Goal: Information Seeking & Learning: Learn about a topic

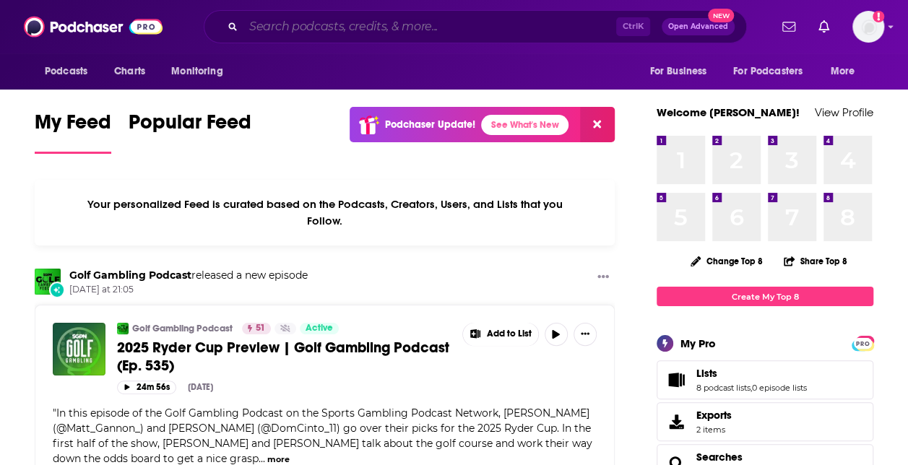
click at [536, 35] on input "Search podcasts, credits, & more..." at bounding box center [429, 26] width 373 height 23
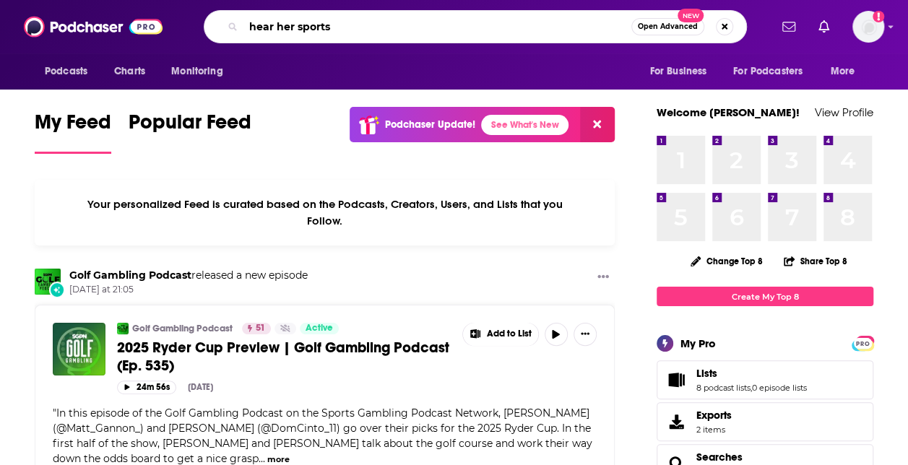
type input "hear her sports"
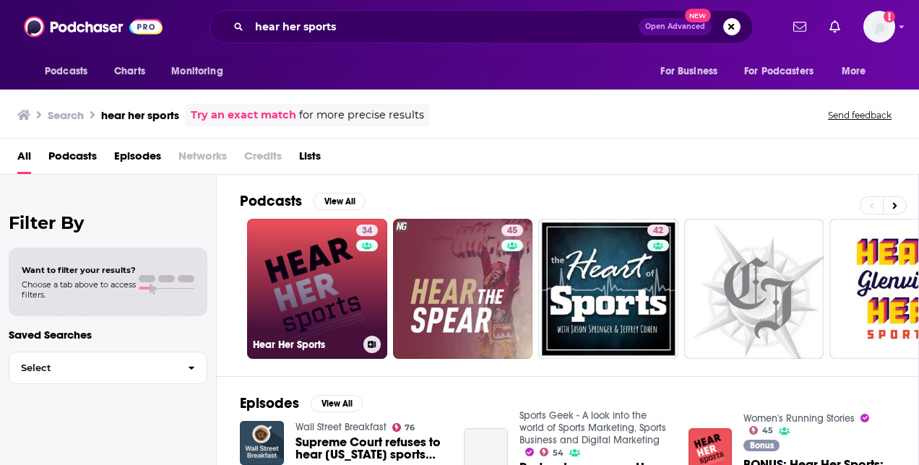
click at [328, 295] on link "34 Hear Her Sports" at bounding box center [317, 289] width 140 height 140
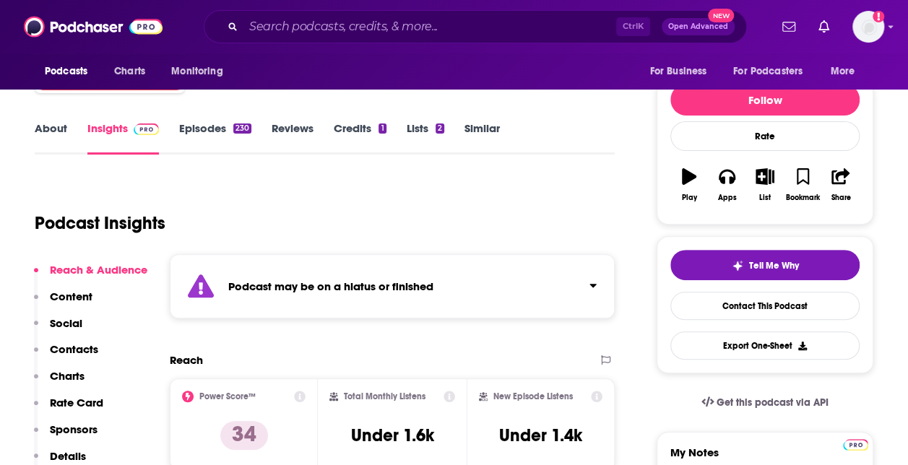
scroll to position [72, 0]
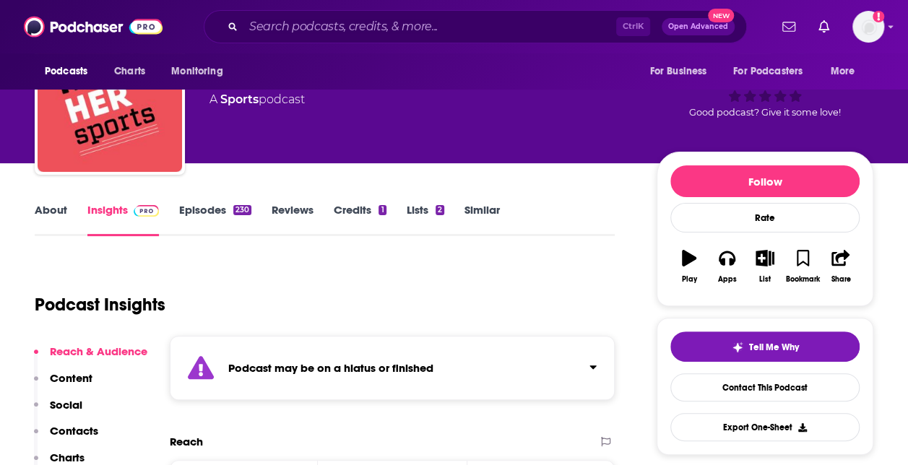
click at [211, 202] on div "About Insights Episodes 230 Reviews Credits 1 Lists 2 Similar" at bounding box center [325, 218] width 580 height 35
click at [211, 211] on link "Episodes 230" at bounding box center [215, 219] width 72 height 33
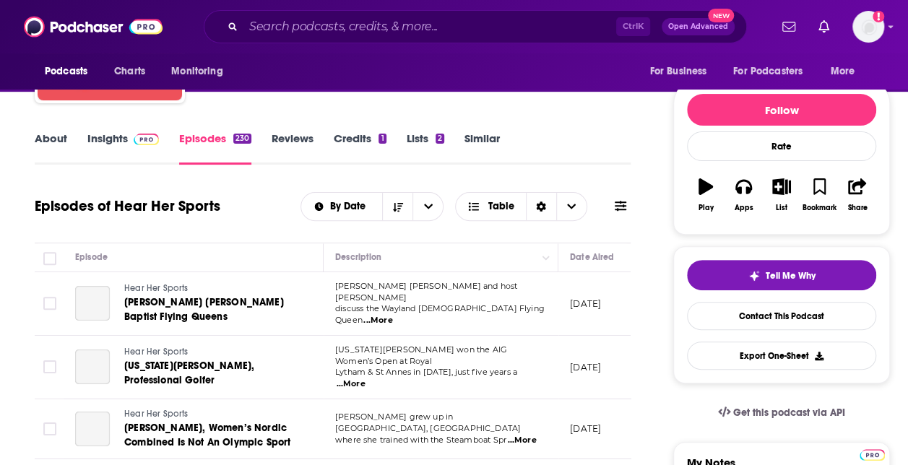
scroll to position [145, 0]
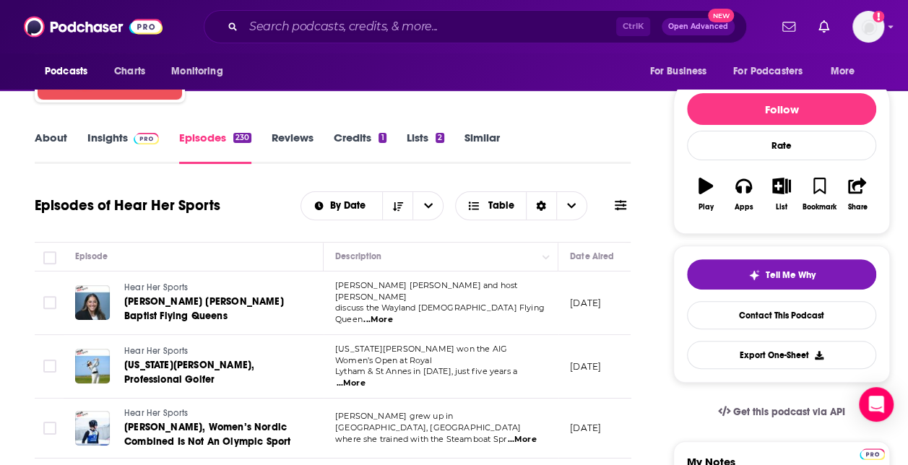
click at [118, 141] on link "Insights" at bounding box center [123, 147] width 72 height 33
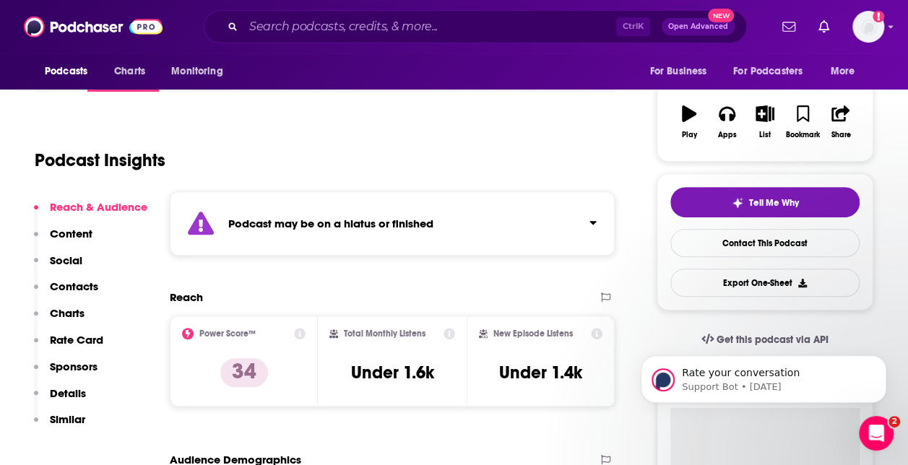
drag, startPoint x: 87, startPoint y: 163, endPoint x: 89, endPoint y: 153, distance: 10.3
click at [87, 163] on h1 "Podcast Insights" at bounding box center [100, 161] width 131 height 22
click at [327, 33] on input "Search podcasts, credits, & more..." at bounding box center [429, 26] width 373 height 23
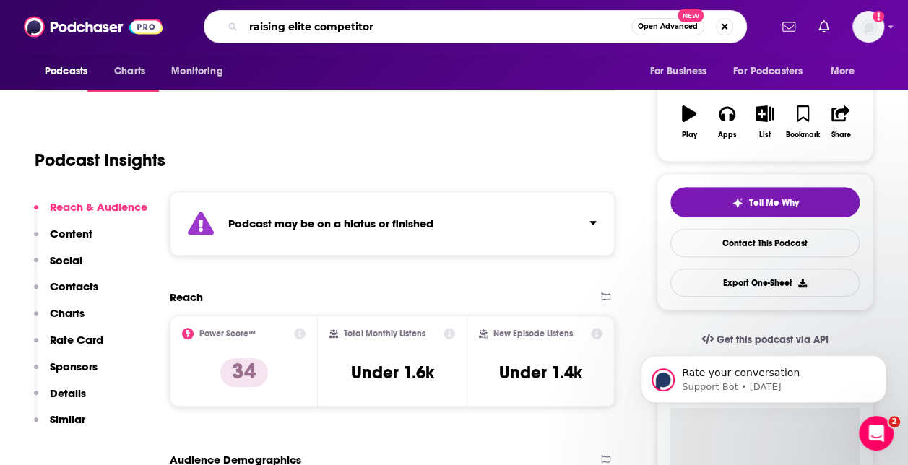
type input "raising elite competitors"
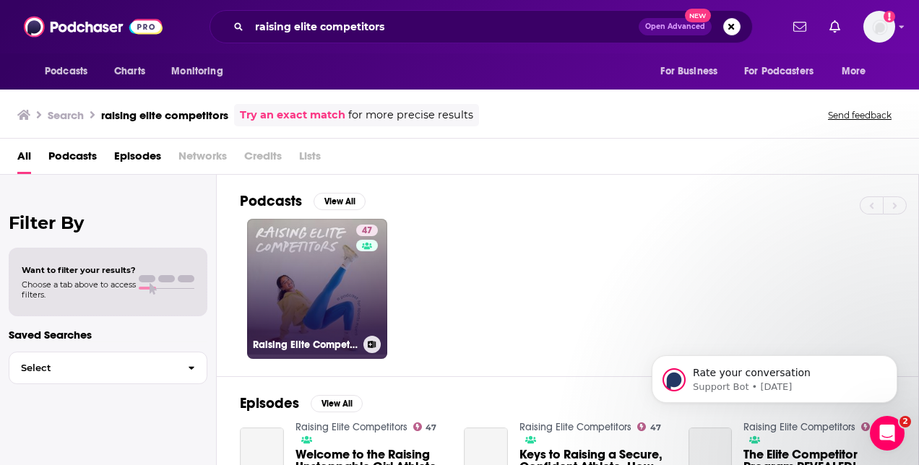
click at [314, 296] on link "47 Raising Elite Competitors" at bounding box center [317, 289] width 140 height 140
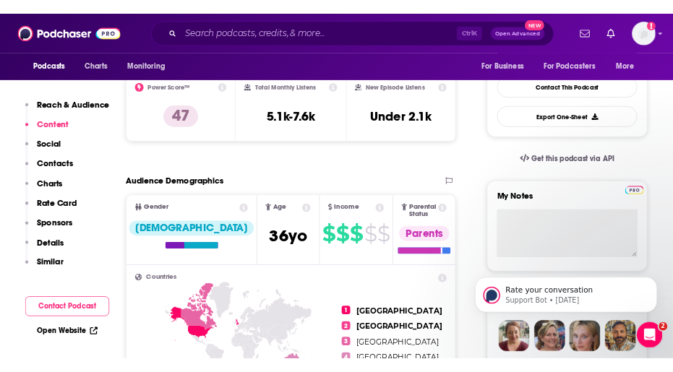
scroll to position [217, 0]
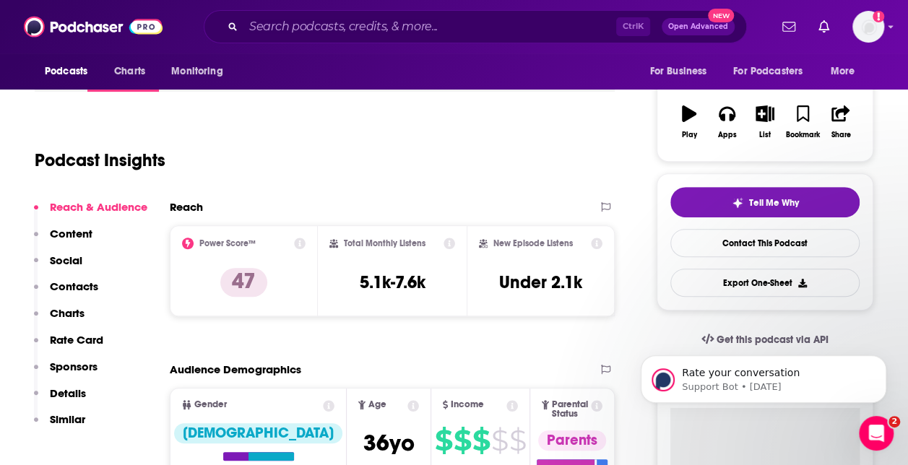
click at [384, 181] on div "Podcast Insights" at bounding box center [319, 152] width 569 height 74
